Goal: Transaction & Acquisition: Purchase product/service

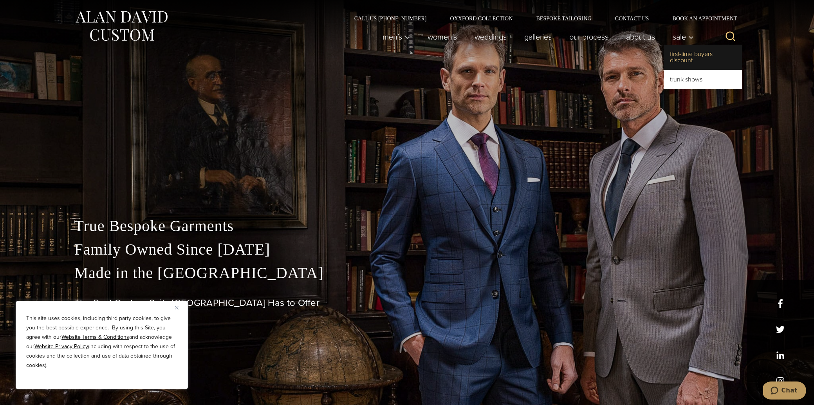
click at [686, 54] on link "First-Time Buyers Discount" at bounding box center [702, 57] width 78 height 25
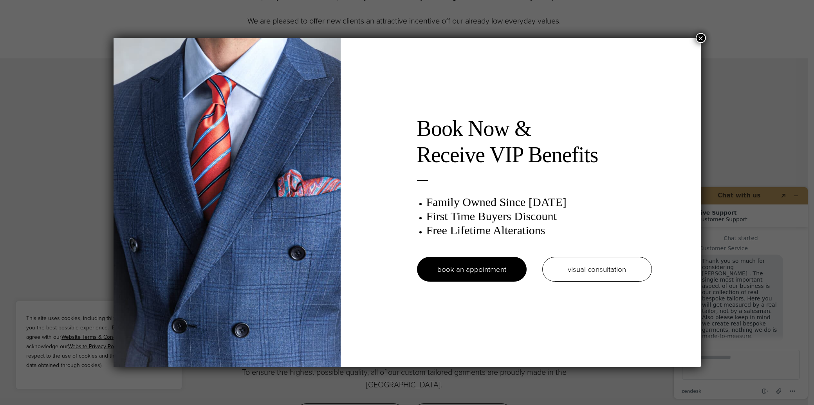
click at [698, 38] on button "×" at bounding box center [701, 38] width 10 height 10
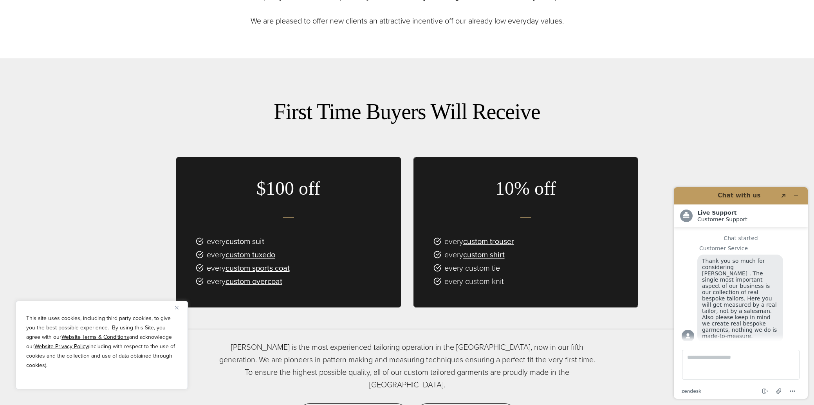
click at [263, 242] on link "custom suit" at bounding box center [244, 241] width 39 height 12
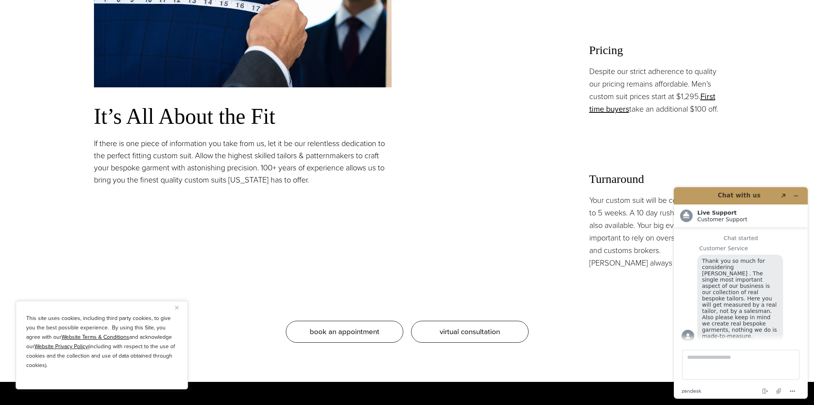
scroll to position [763, 0]
